Goal: Transaction & Acquisition: Purchase product/service

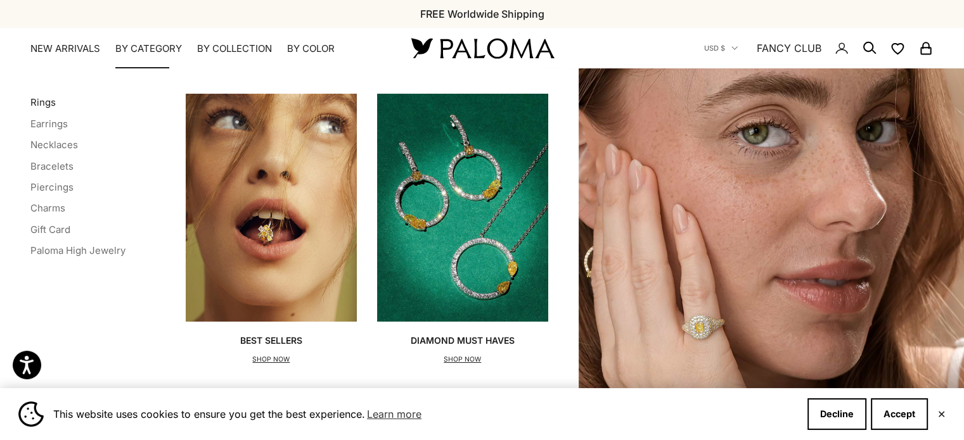
click at [30, 103] on link "Rings" at bounding box center [42, 102] width 25 height 12
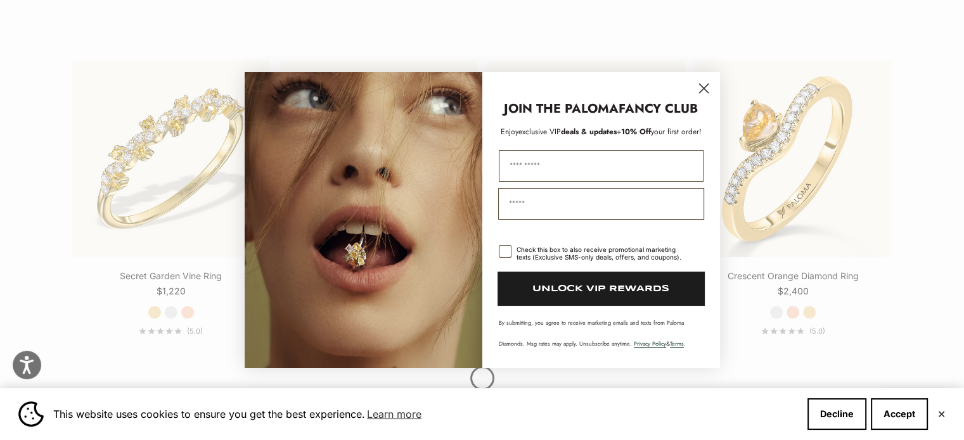
scroll to position [1331, 0]
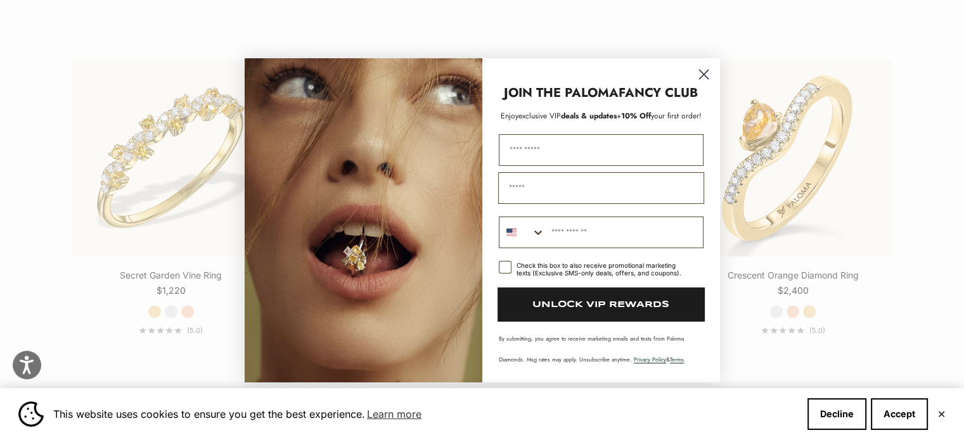
click at [708, 75] on circle "Close dialog" at bounding box center [703, 73] width 21 height 21
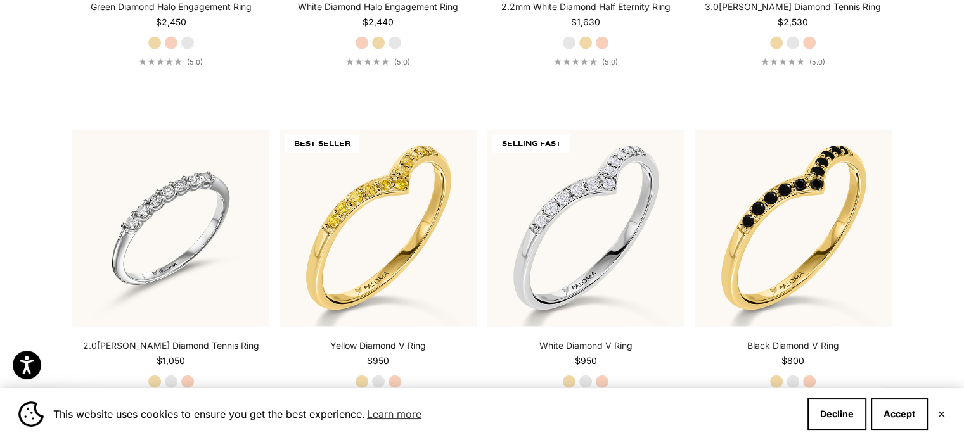
scroll to position [2978, 0]
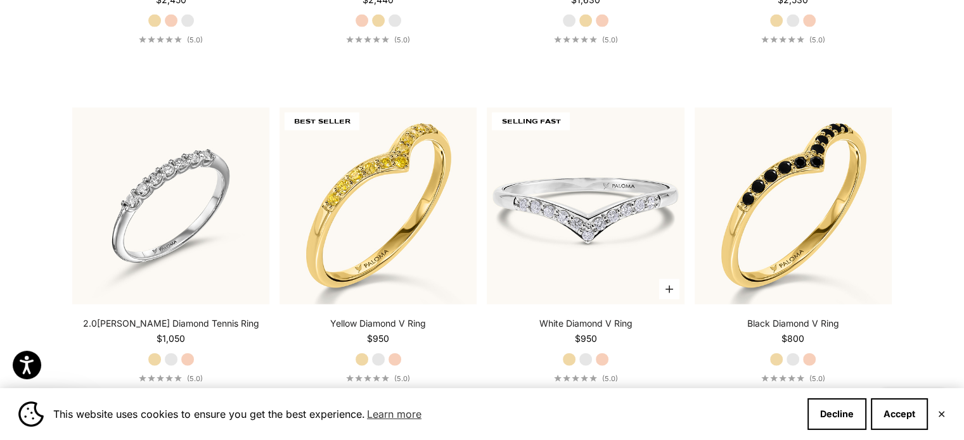
click at [599, 220] on img at bounding box center [585, 206] width 197 height 197
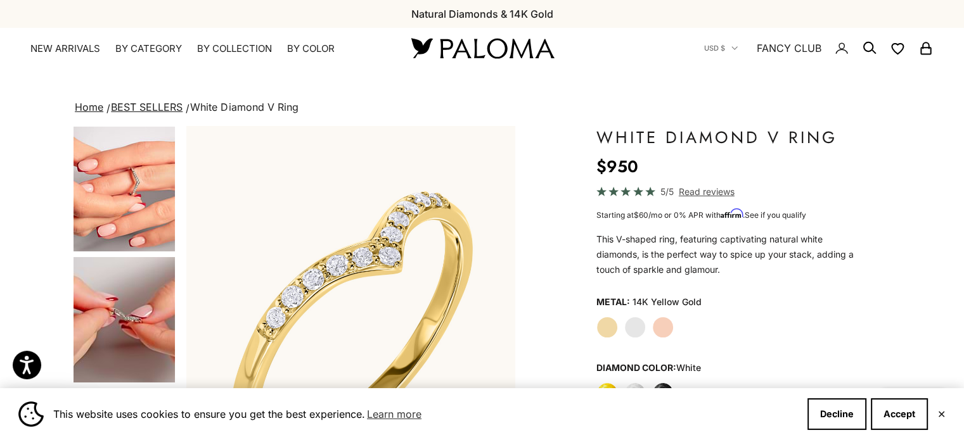
scroll to position [190, 0]
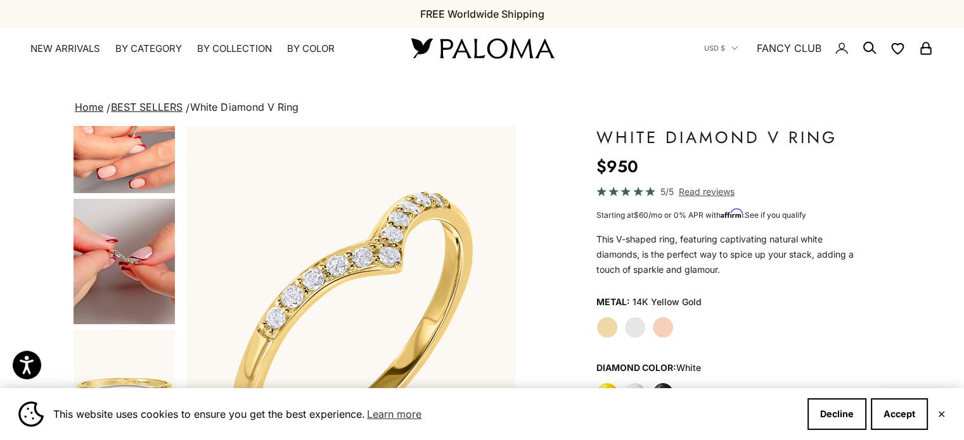
click at [124, 160] on img "Go to item 4" at bounding box center [124, 130] width 101 height 125
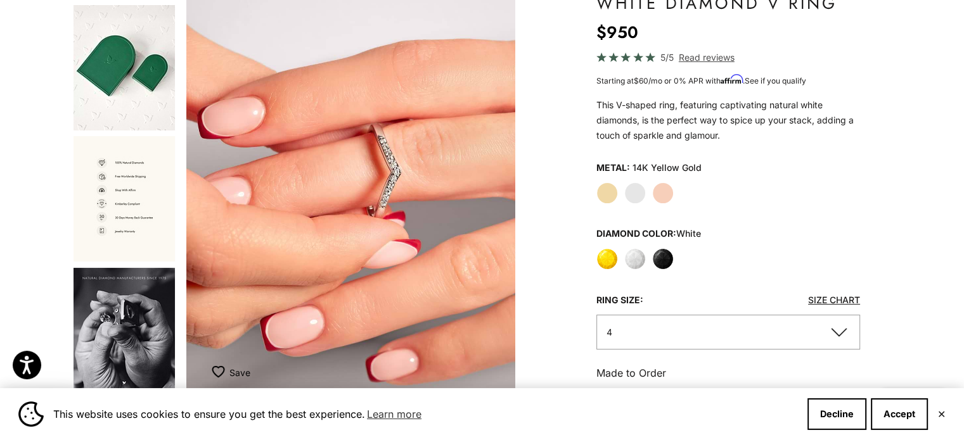
scroll to position [0, 0]
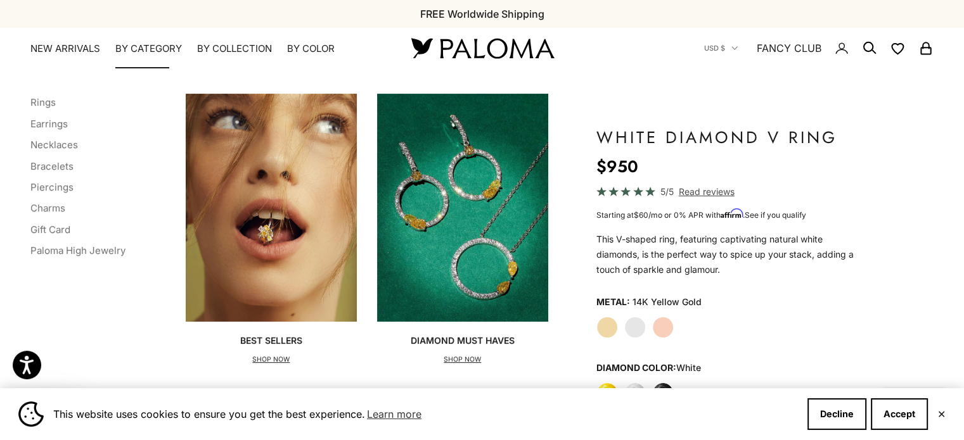
click at [148, 47] on summary "By Category" at bounding box center [148, 48] width 67 height 13
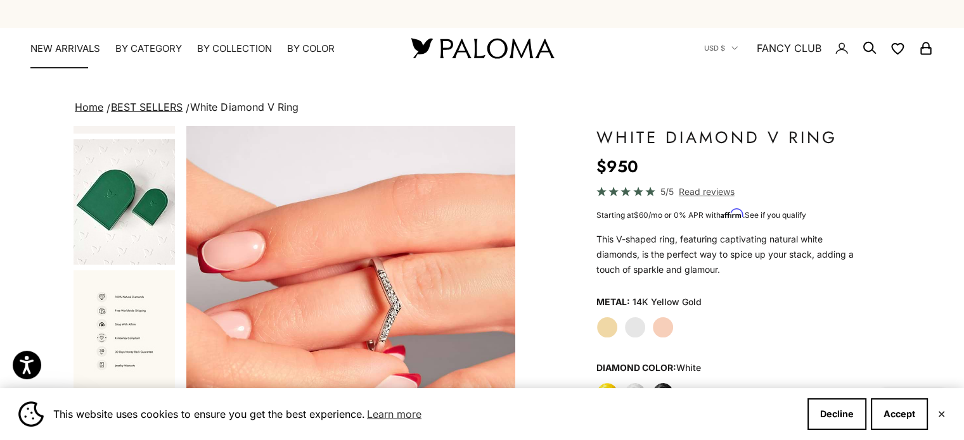
click at [66, 44] on link "NEW ARRIVALS" at bounding box center [65, 48] width 70 height 13
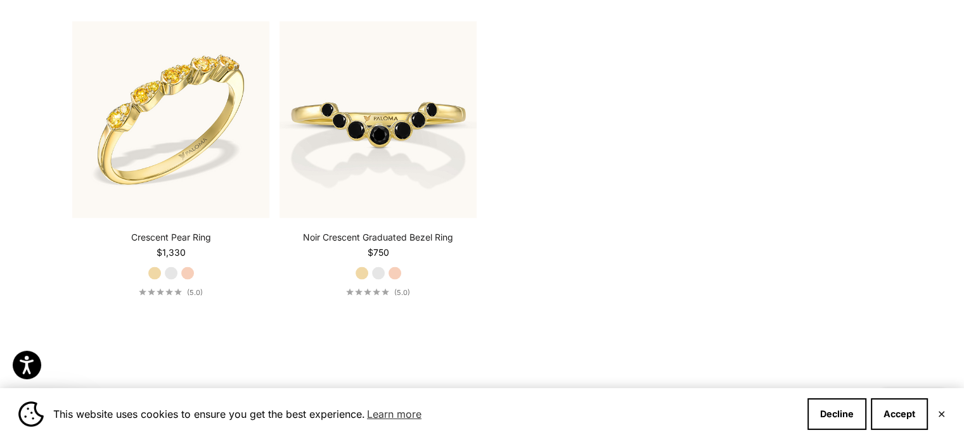
scroll to position [2408, 0]
